Goal: Task Accomplishment & Management: Manage account settings

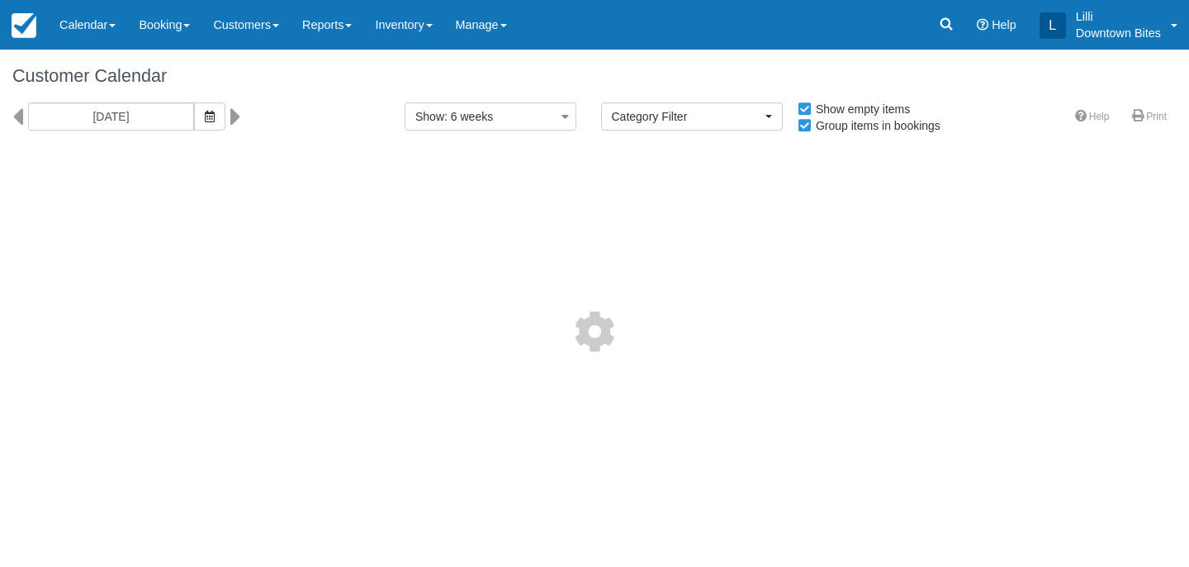
select select
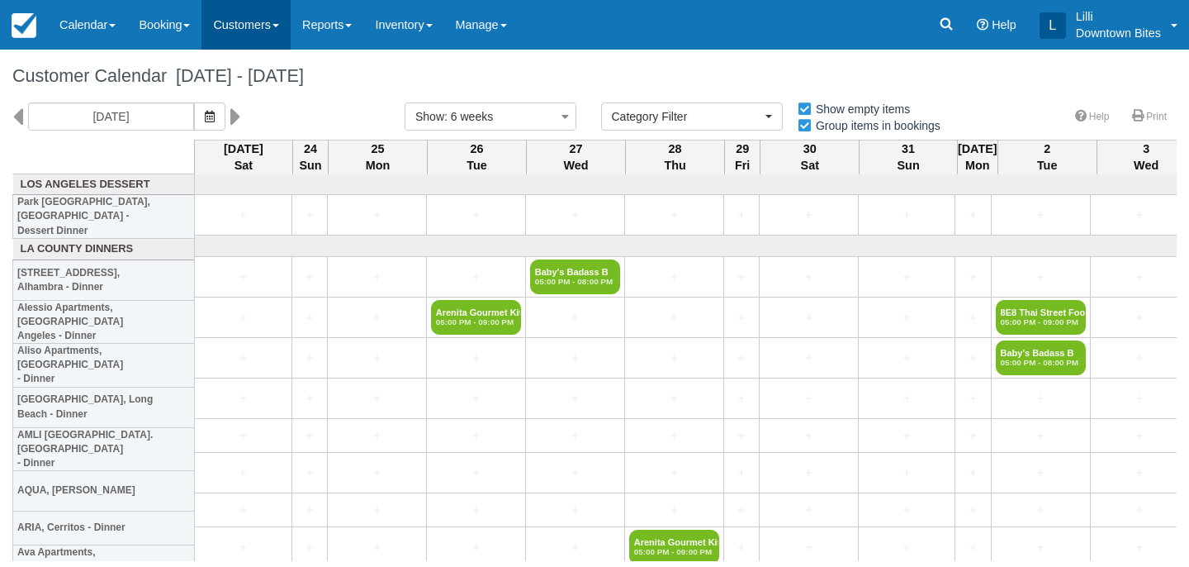
click at [240, 31] on link "Customers" at bounding box center [246, 25] width 89 height 50
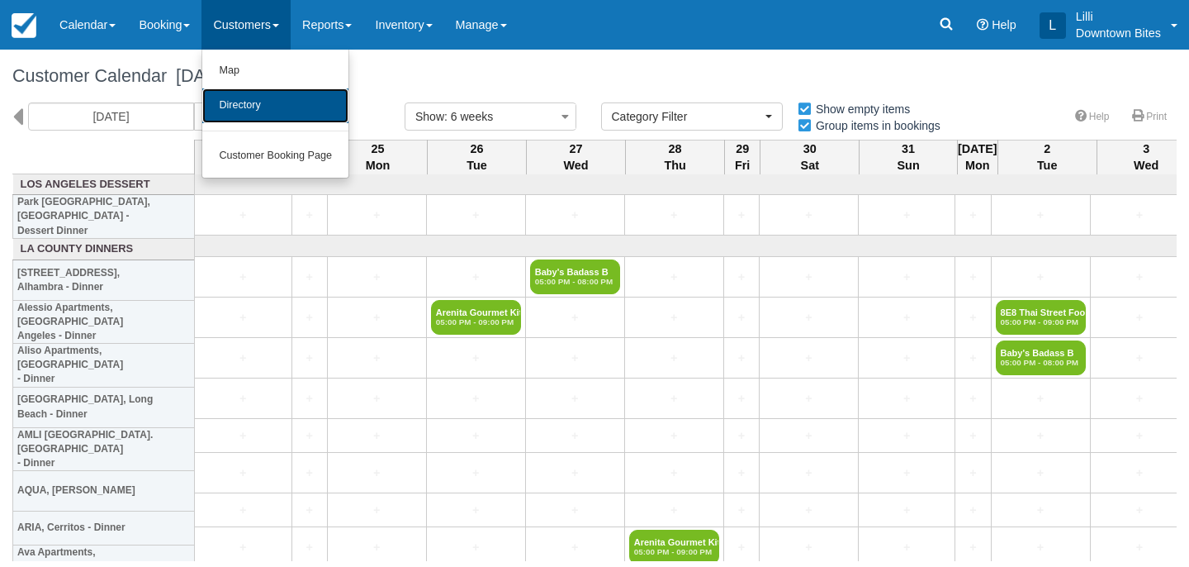
click at [264, 112] on link "Directory" at bounding box center [275, 105] width 146 height 35
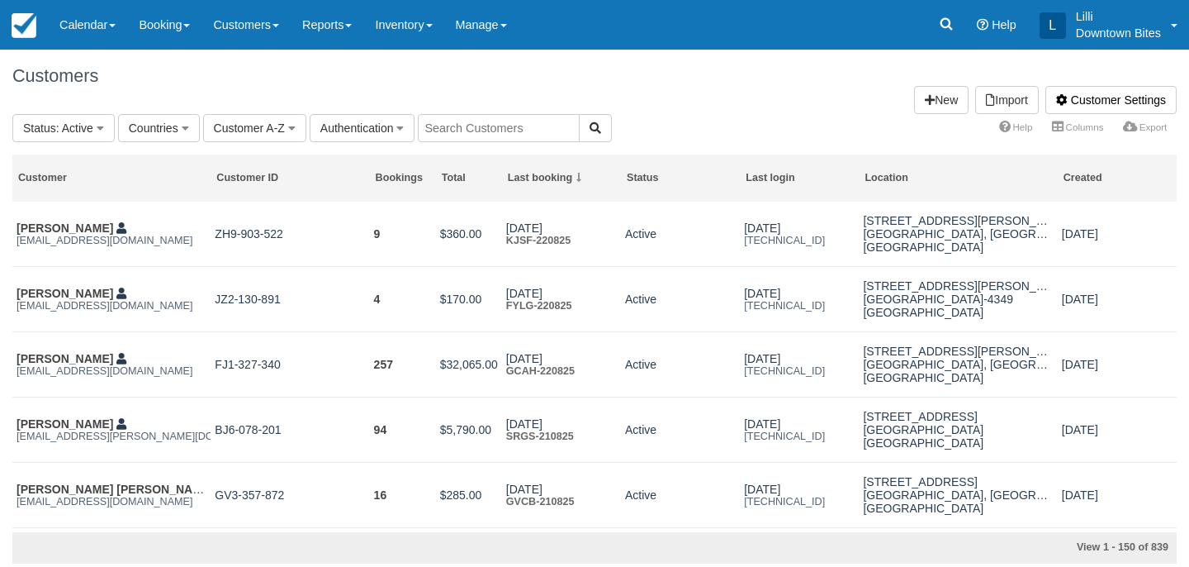
click at [490, 131] on input "text" at bounding box center [499, 128] width 162 height 28
type input "feisty"
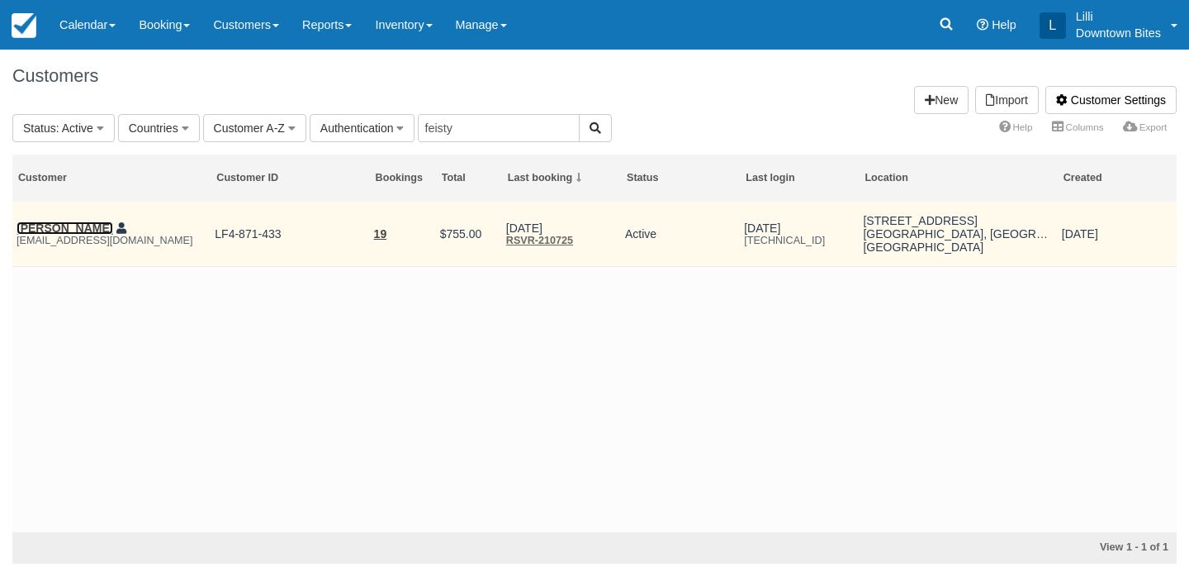
click at [45, 230] on link "Jeffrey Harris" at bounding box center [65, 227] width 97 height 13
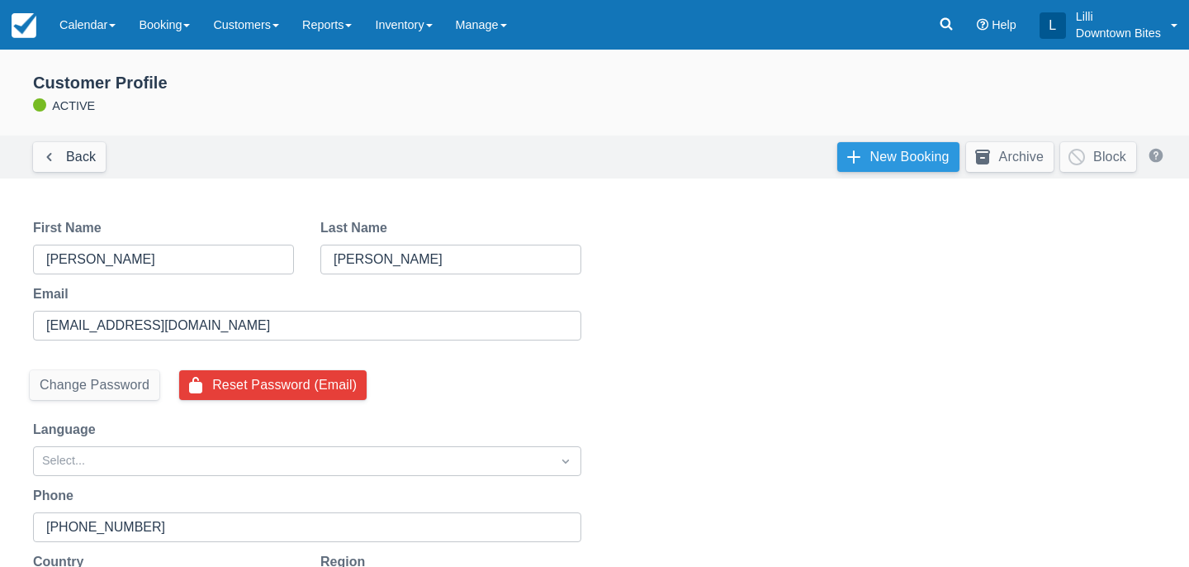
click at [895, 158] on link "New Booking" at bounding box center [899, 157] width 122 height 30
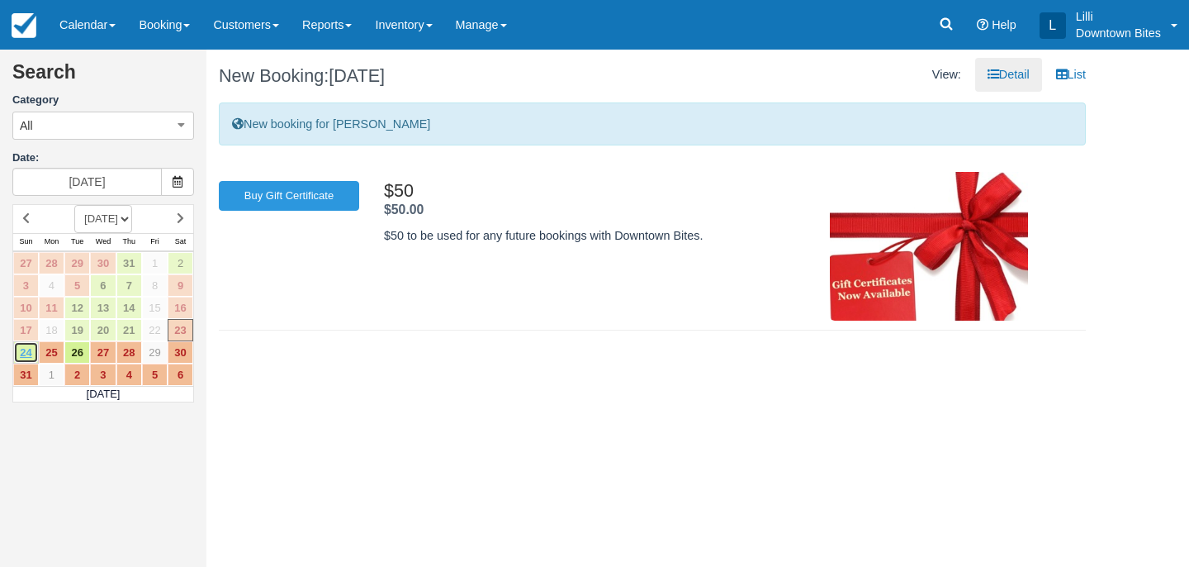
click at [24, 354] on link "24" at bounding box center [26, 352] width 26 height 22
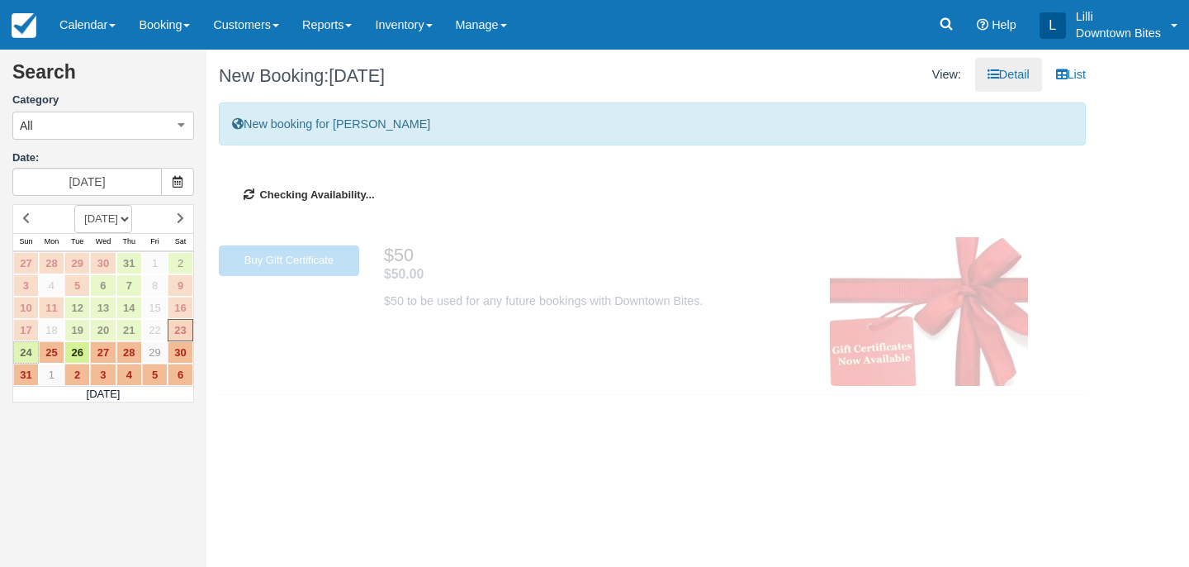
type input "08/24/25"
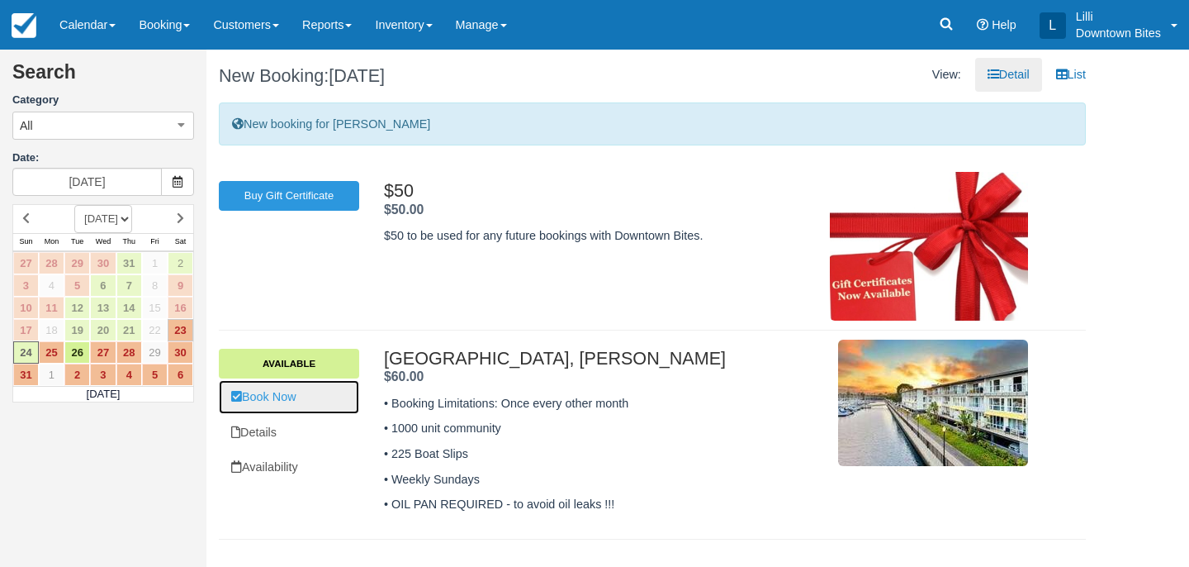
click at [329, 392] on link "Book Now" at bounding box center [289, 397] width 140 height 34
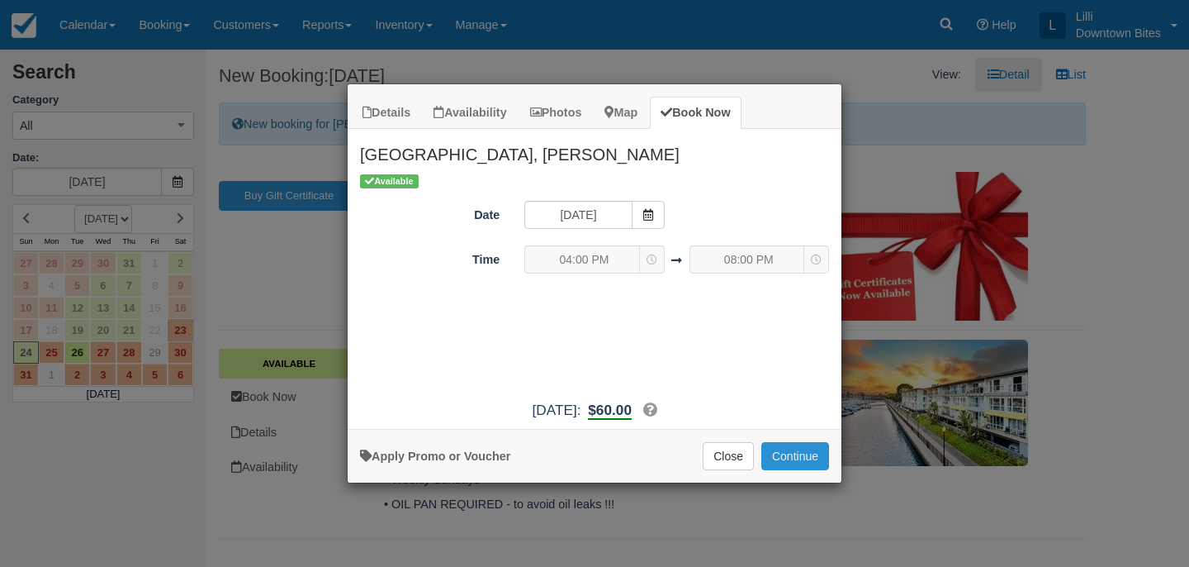
click at [794, 444] on button "Continue" at bounding box center [796, 456] width 68 height 28
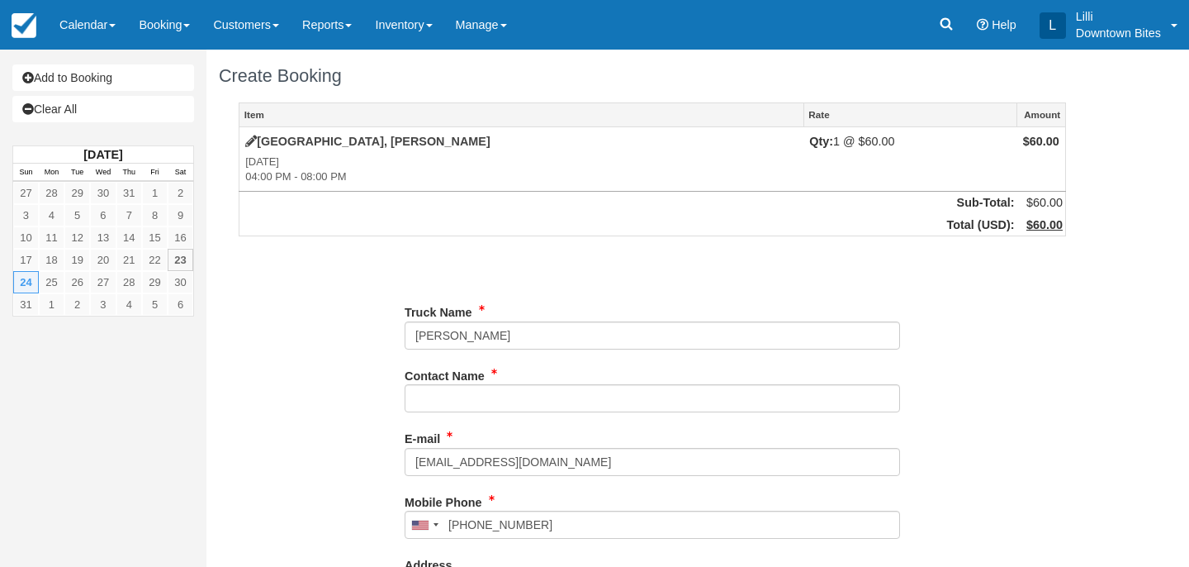
type input "(310) 745-8644"
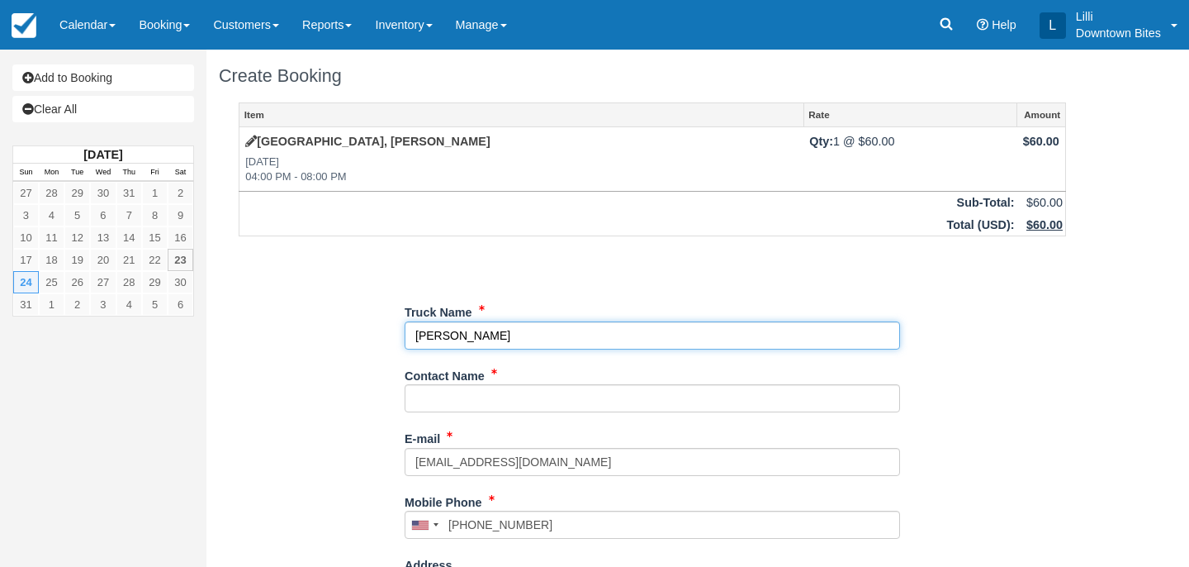
drag, startPoint x: 477, startPoint y: 335, endPoint x: 292, endPoint y: 335, distance: 184.2
click at [292, 335] on div "Item Rate Amount Marina Harbor, Marina Del Rey - Dinner Sun Aug 24, 2025 04:00 …" at bounding box center [652, 524] width 867 height 845
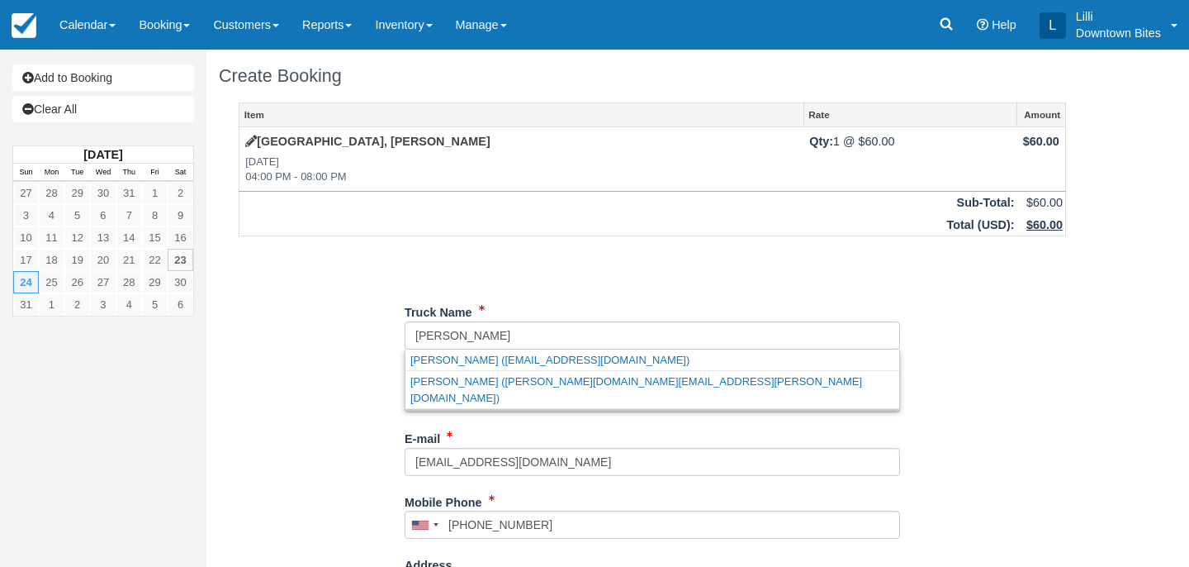
click at [415, 421] on div "Contact Name" at bounding box center [653, 394] width 496 height 64
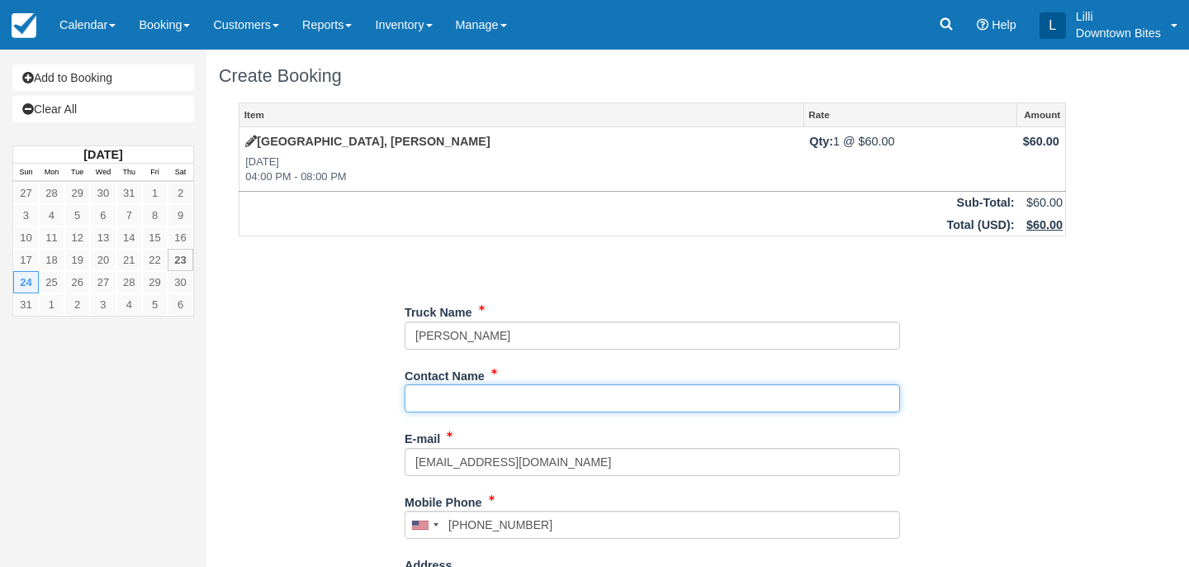
click at [413, 401] on input "Contact Name" at bounding box center [653, 398] width 496 height 28
paste input "[PERSON_NAME]"
type input "[PERSON_NAME]"
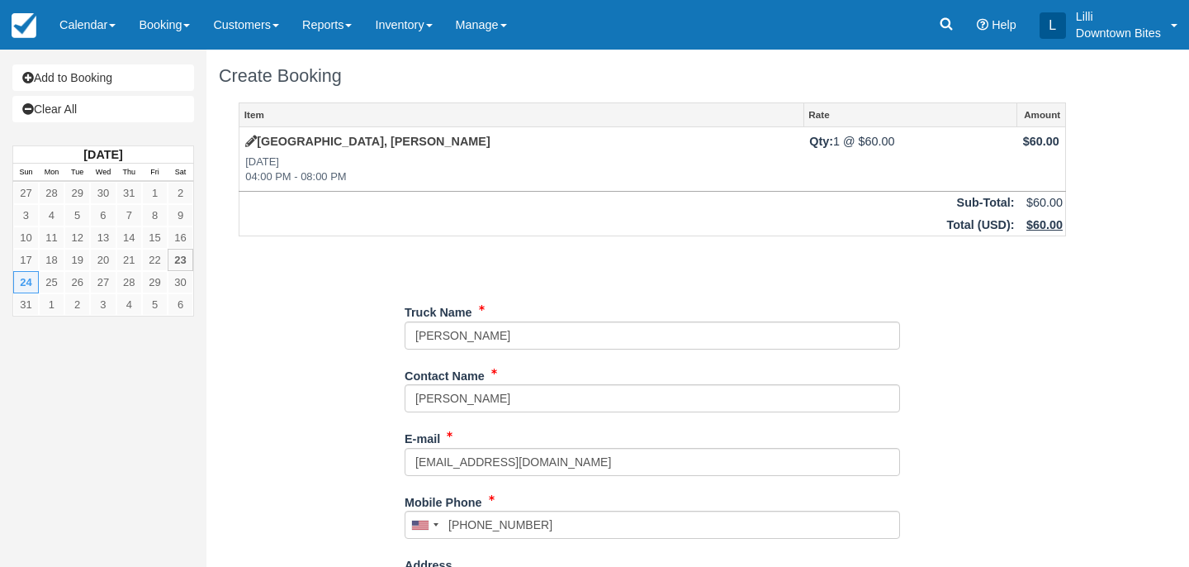
click at [506, 318] on div "Truck Name" at bounding box center [653, 323] width 496 height 51
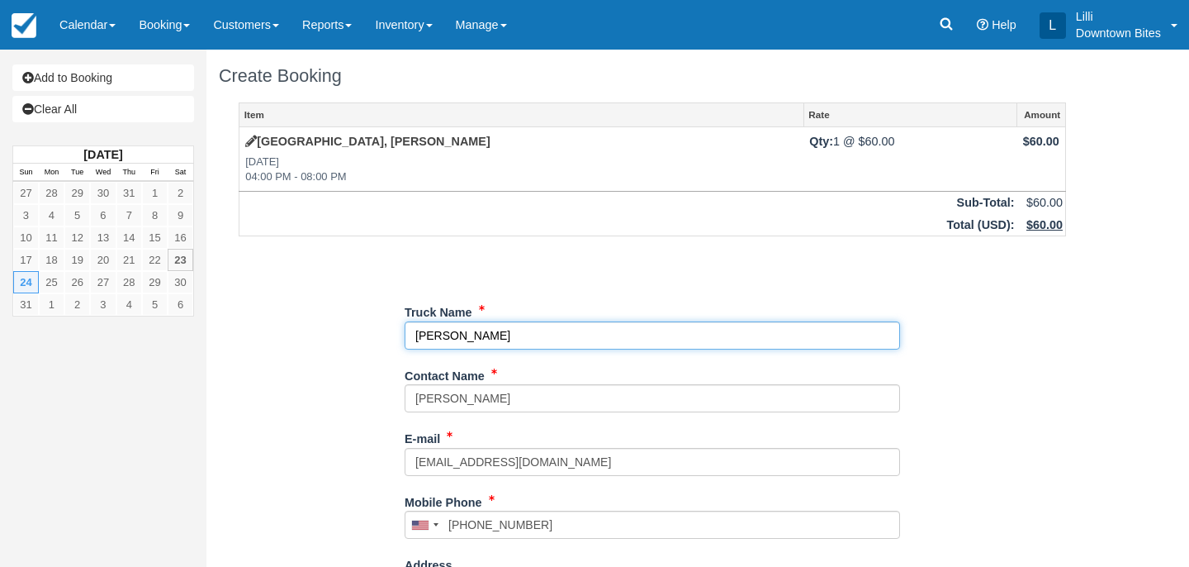
drag, startPoint x: 506, startPoint y: 331, endPoint x: 295, endPoint y: 331, distance: 211.5
click at [295, 331] on div "Item Rate Amount Marina Harbor, Marina Del Rey - Dinner Sun Aug 24, 2025 04:00 …" at bounding box center [652, 524] width 867 height 845
type input "Feisty Fish Poke"
type input "+13107458644"
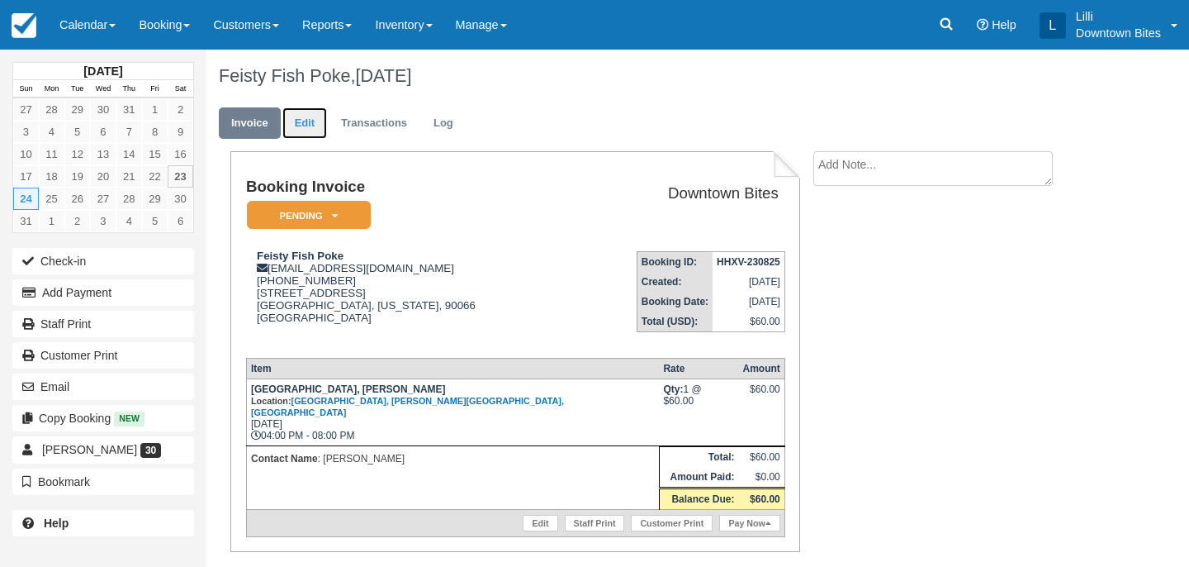
click at [298, 117] on link "Edit" at bounding box center [305, 123] width 45 height 32
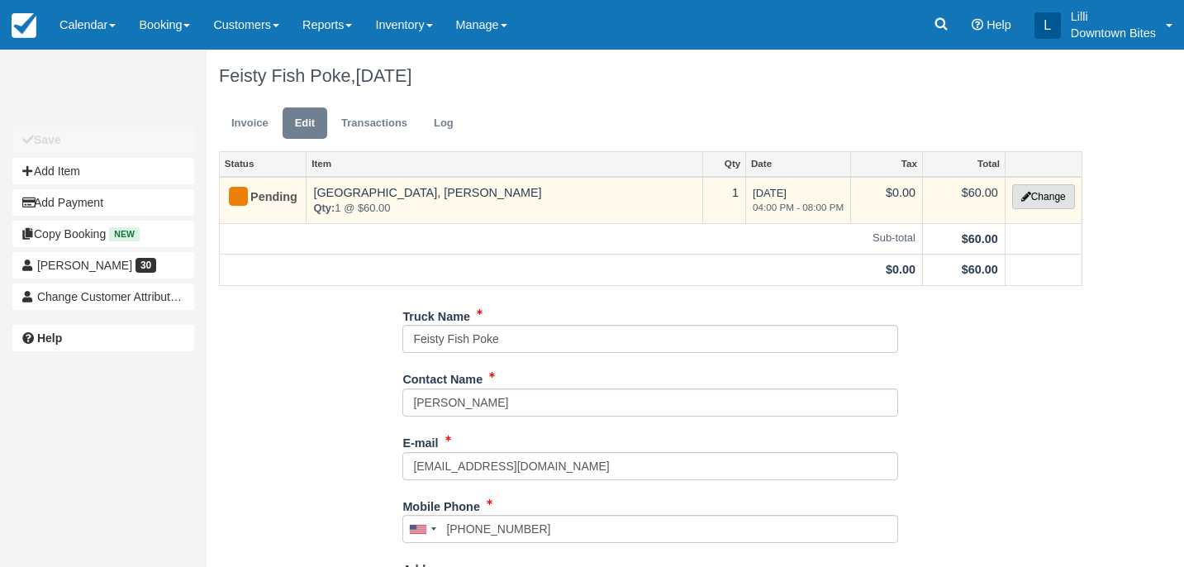
click at [1052, 198] on button "Change" at bounding box center [1043, 196] width 63 height 25
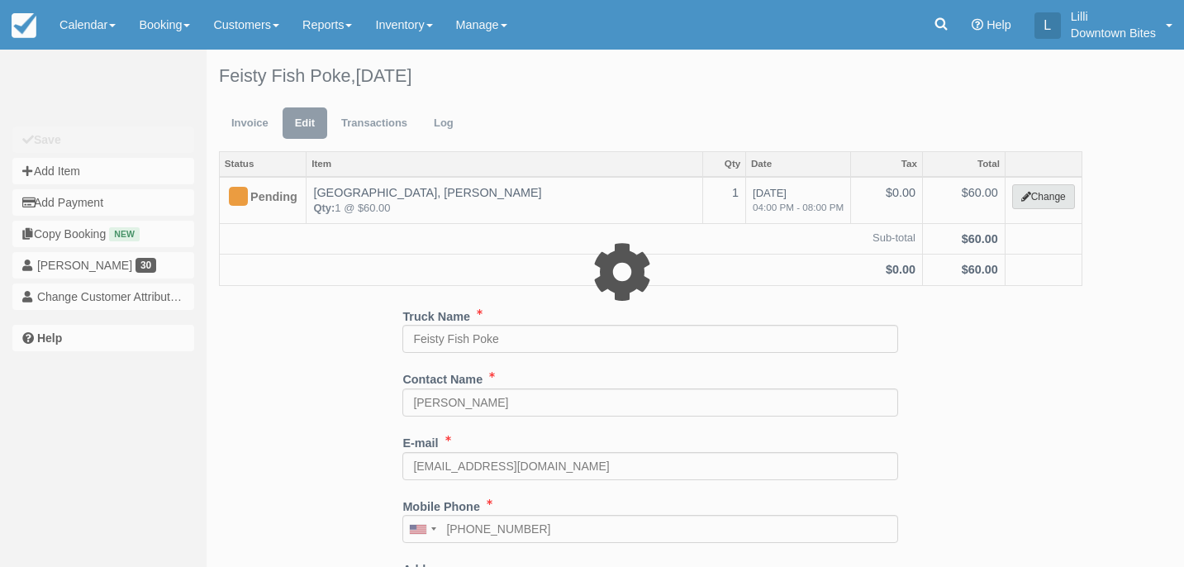
select select "2"
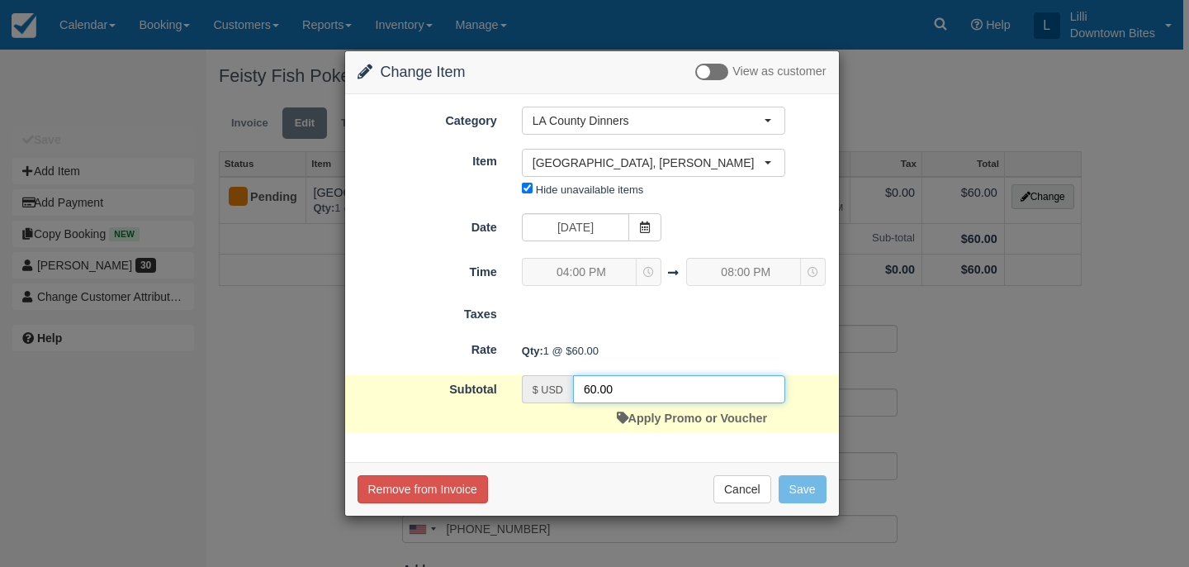
click at [586, 390] on input "60.00" at bounding box center [679, 389] width 212 height 28
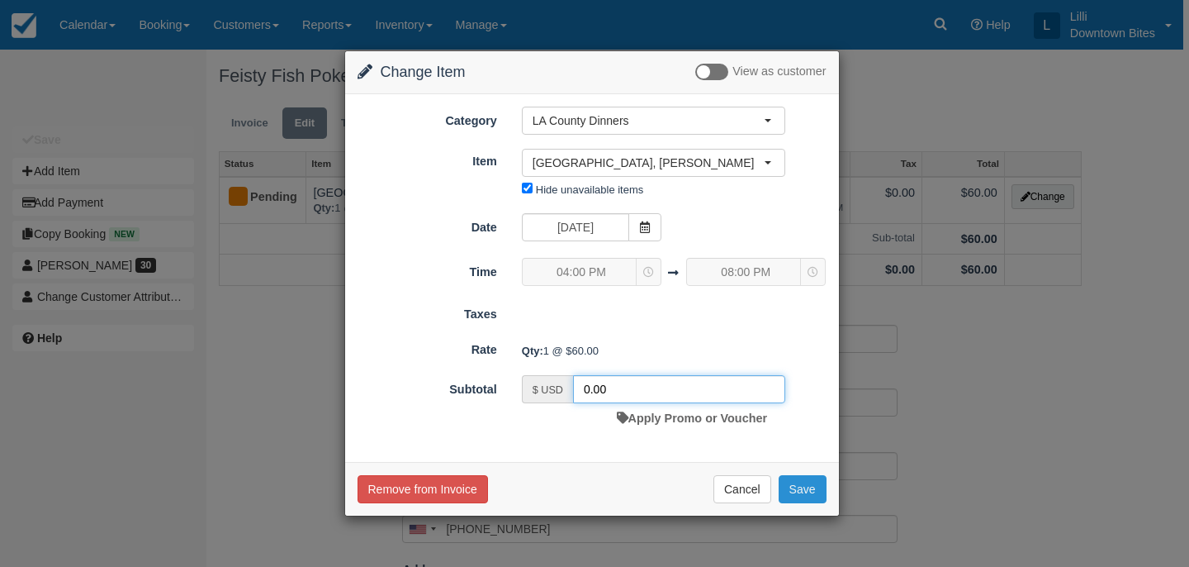
type input "0.00"
click at [814, 491] on button "Save" at bounding box center [803, 489] width 48 height 28
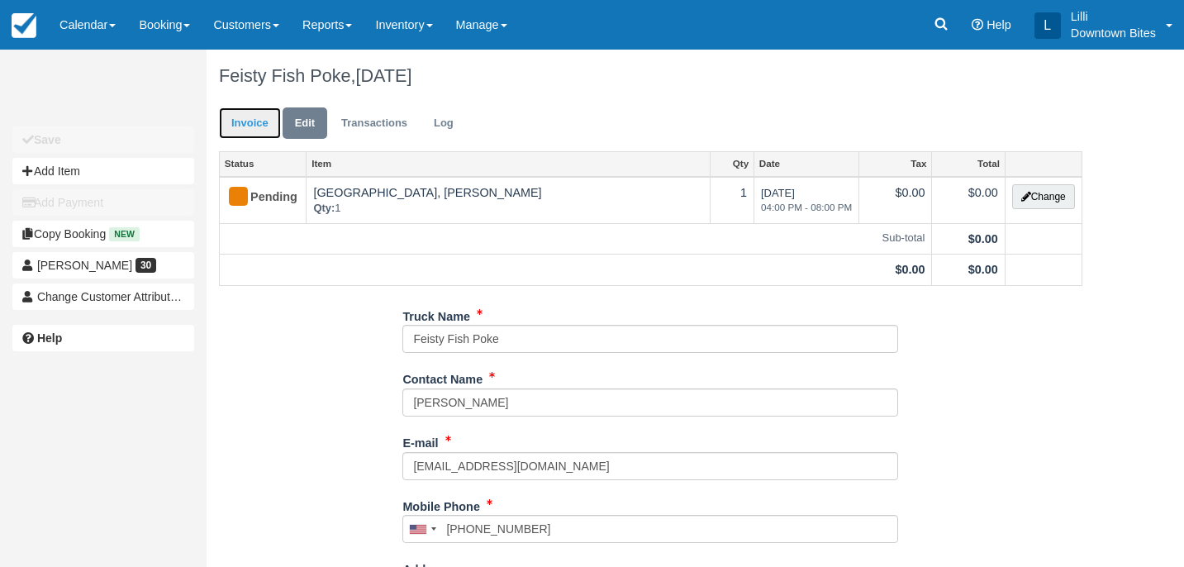
click at [240, 123] on link "Invoice" at bounding box center [250, 123] width 62 height 32
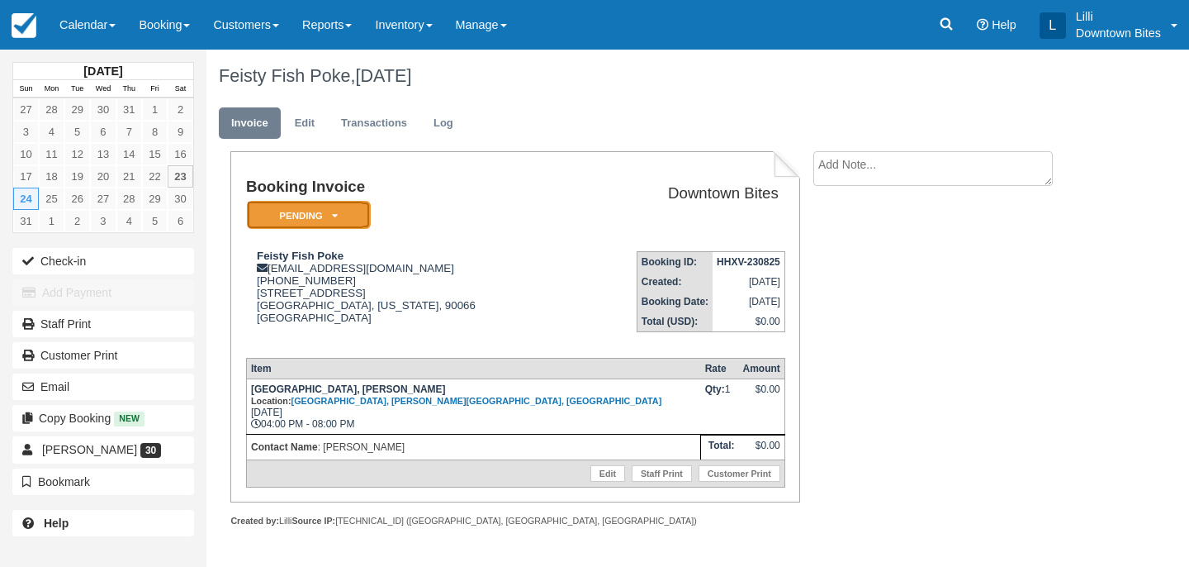
click at [342, 214] on em "Pending" at bounding box center [309, 215] width 124 height 29
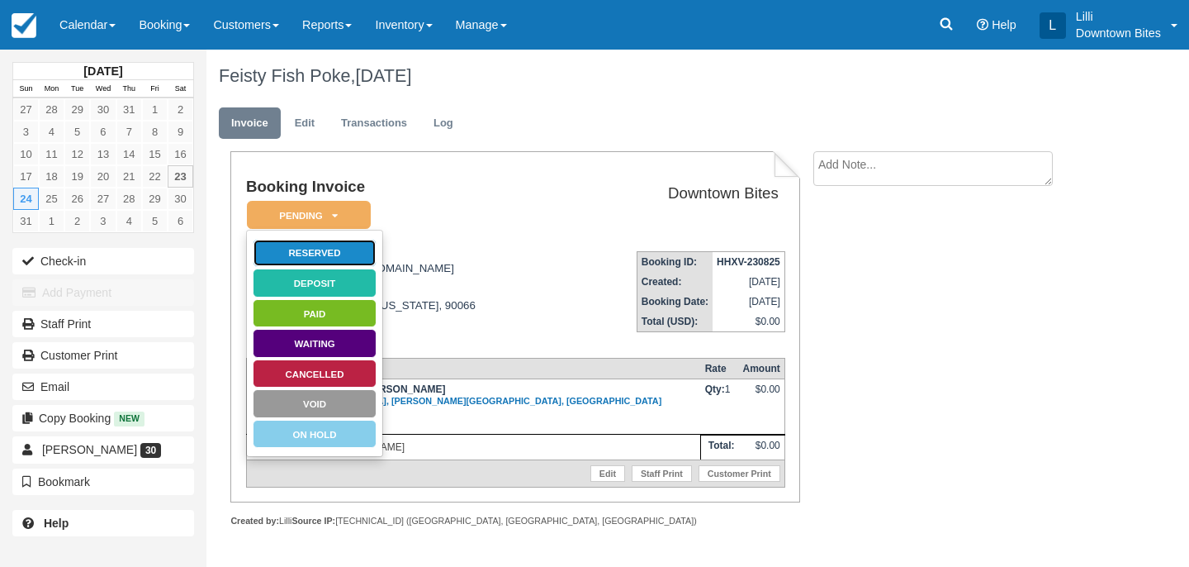
click at [355, 254] on link "Reserved" at bounding box center [315, 253] width 124 height 29
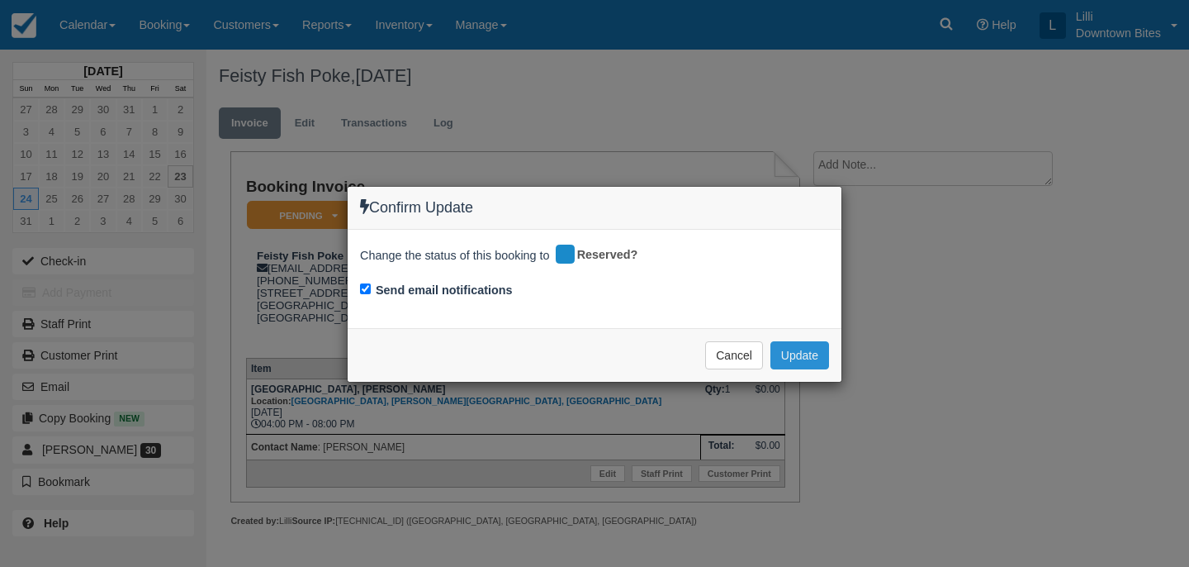
click at [811, 356] on button "Update" at bounding box center [800, 355] width 59 height 28
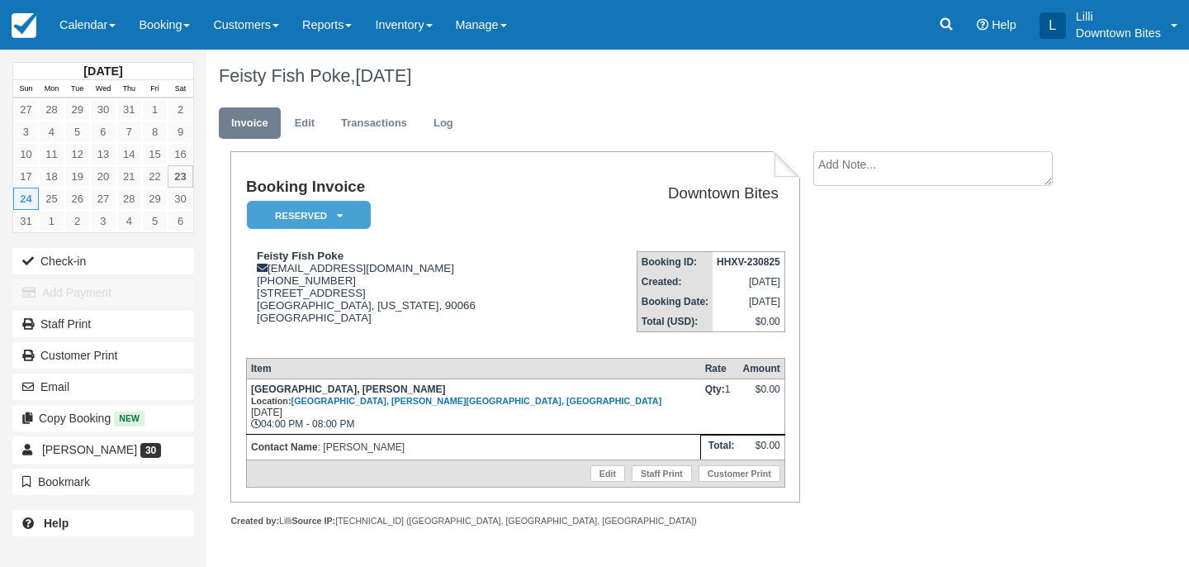
scroll to position [6, 0]
